Goal: Information Seeking & Learning: Learn about a topic

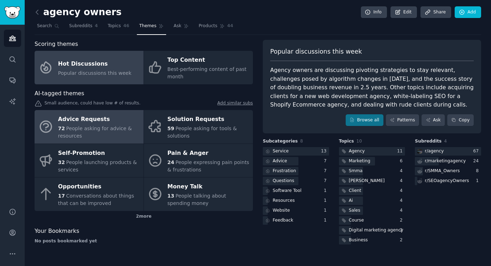
click at [83, 125] on div "72 People asking for advice & resources" at bounding box center [99, 132] width 82 height 15
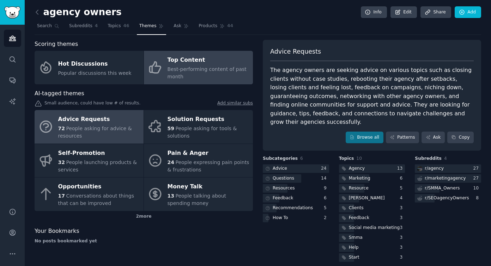
click at [174, 70] on span "Best-performing content of past month" at bounding box center [206, 72] width 79 height 13
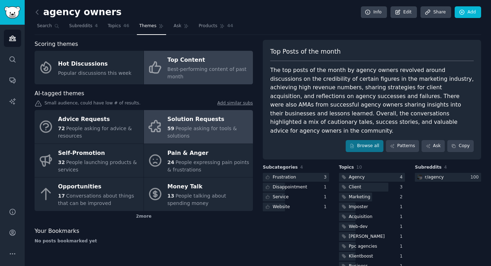
click at [179, 131] on span "People asking for tools & solutions" at bounding box center [201, 132] width 69 height 13
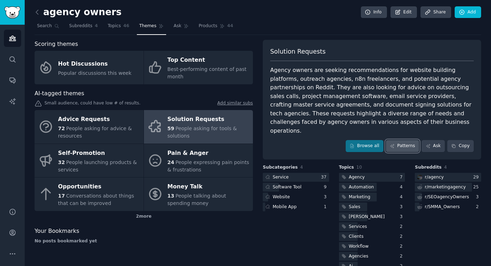
click at [400, 140] on link "Patterns" at bounding box center [402, 146] width 33 height 12
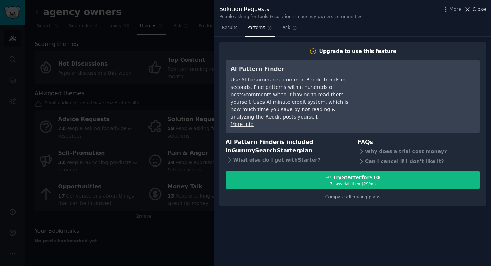
click at [474, 9] on span "Close" at bounding box center [478, 9] width 13 height 7
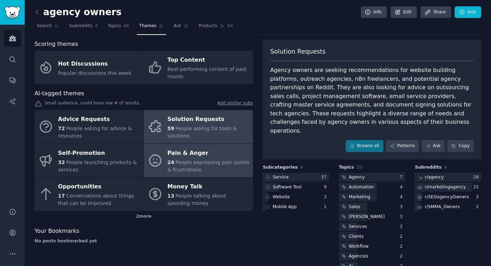
click at [199, 165] on div "24 People expressing pain points & frustrations" at bounding box center [208, 166] width 82 height 15
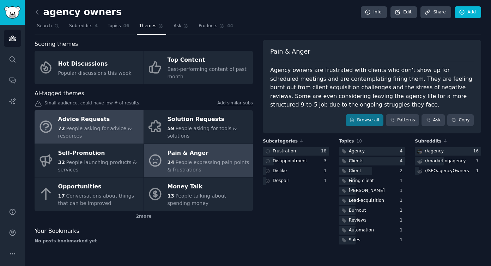
click at [86, 134] on div "72 People asking for advice & resources" at bounding box center [99, 132] width 82 height 15
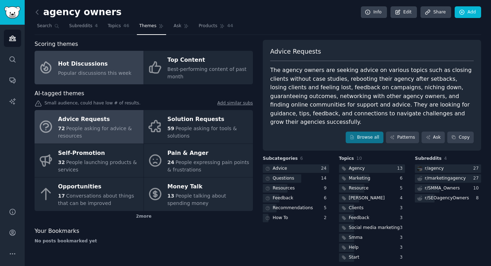
click at [57, 75] on link "Hot Discussions Popular discussions this week" at bounding box center [89, 67] width 109 height 33
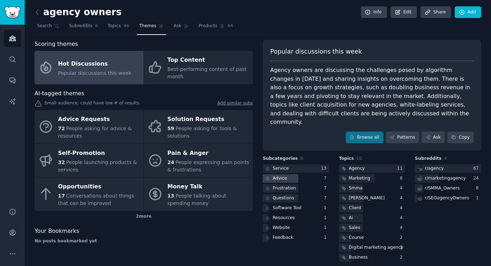
click at [299, 174] on div "Advice" at bounding box center [296, 178] width 66 height 9
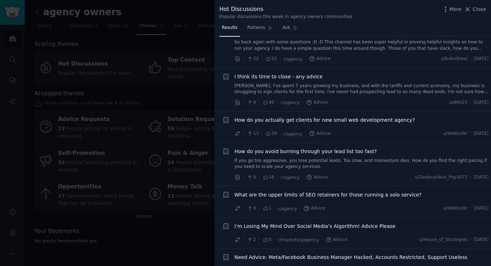
scroll to position [37, 0]
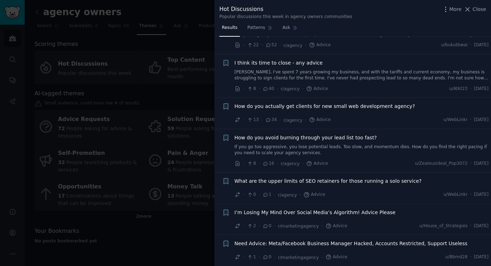
click at [194, 241] on div at bounding box center [245, 133] width 491 height 266
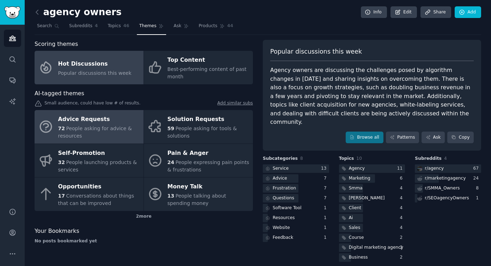
click at [75, 127] on span "People asking for advice & resources" at bounding box center [95, 132] width 74 height 13
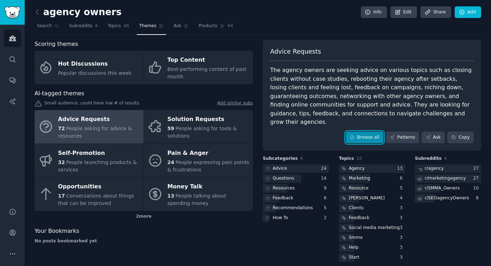
click at [362, 131] on link "Browse all" at bounding box center [364, 137] width 38 height 12
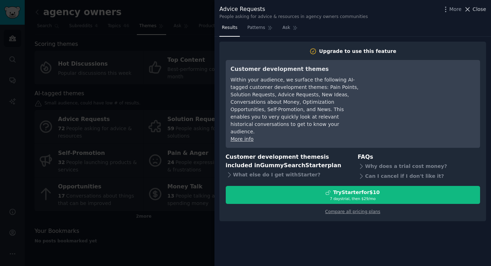
click at [473, 11] on span "Close" at bounding box center [478, 9] width 13 height 7
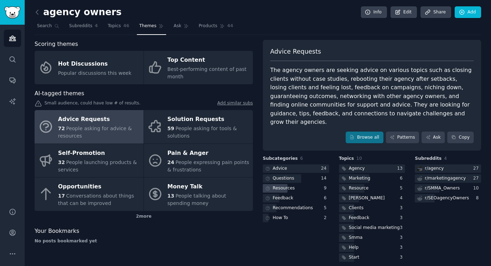
click at [285, 185] on div "Resources" at bounding box center [284, 188] width 22 height 6
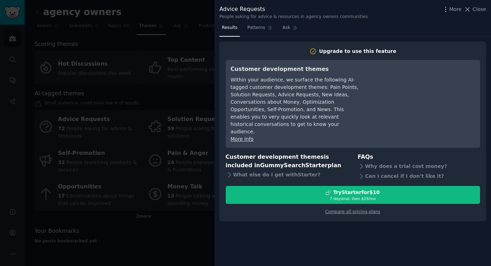
click at [137, 82] on div at bounding box center [245, 133] width 491 height 266
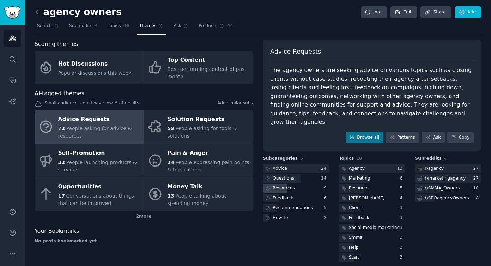
click at [283, 185] on div "Resources" at bounding box center [284, 188] width 22 height 6
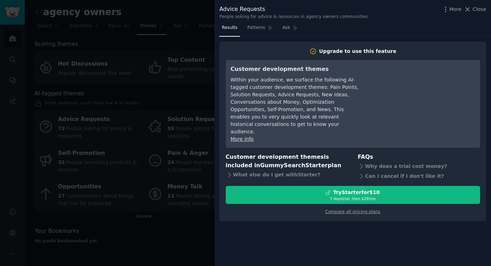
click at [179, 180] on div at bounding box center [245, 133] width 491 height 266
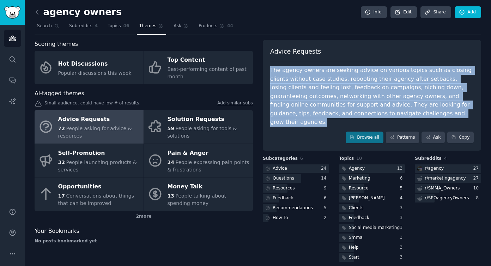
drag, startPoint x: 427, startPoint y: 111, endPoint x: 271, endPoint y: 72, distance: 160.7
click at [271, 72] on div "The agency owners are seeking advice on various topics such as closing clients …" at bounding box center [371, 96] width 203 height 61
click at [461, 131] on button "Copy" at bounding box center [460, 137] width 26 height 12
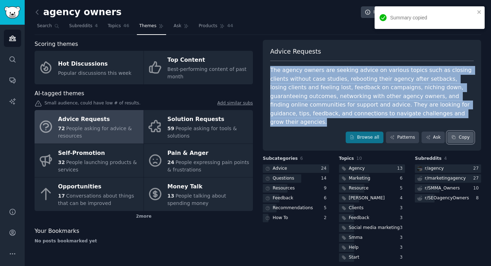
click at [460, 131] on button "Copy" at bounding box center [460, 137] width 26 height 12
click at [464, 131] on button "Copy" at bounding box center [460, 137] width 26 height 12
